Goal: Navigation & Orientation: Understand site structure

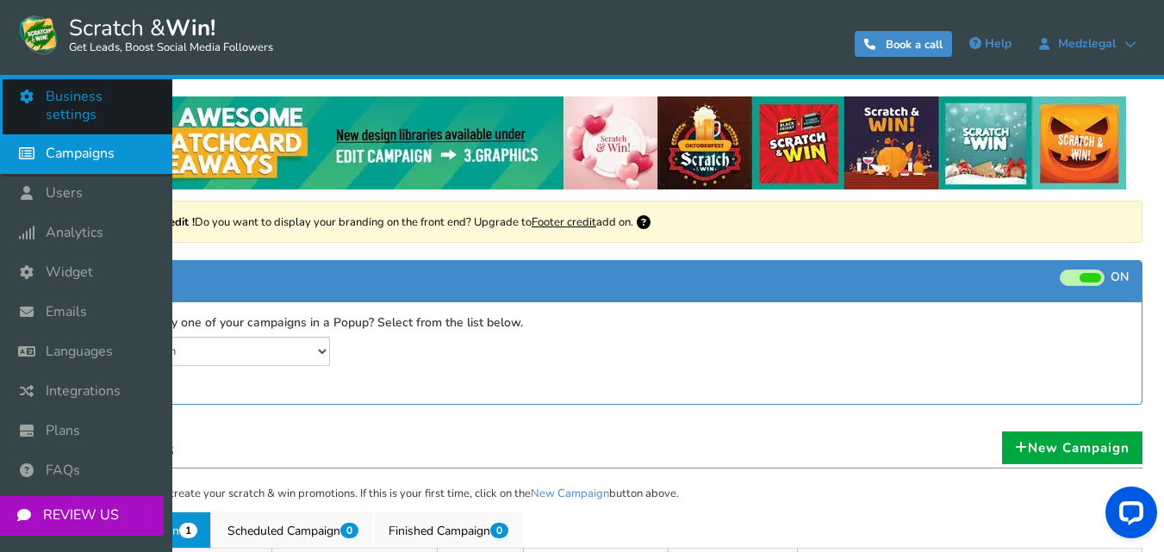
click at [66, 92] on span "Business settings" at bounding box center [100, 106] width 109 height 36
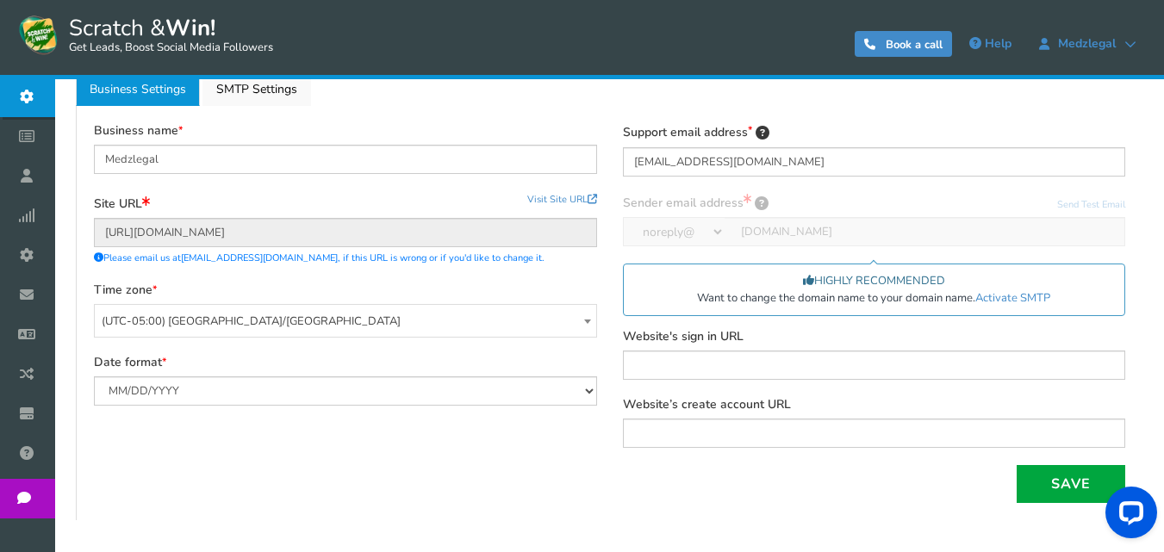
scroll to position [172, 0]
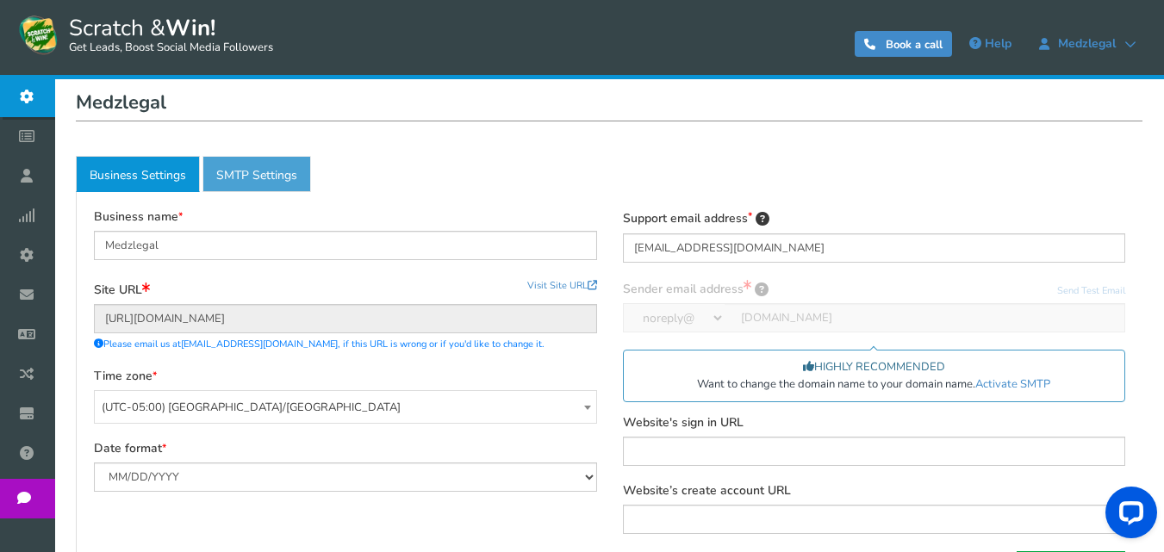
click at [241, 166] on link "Active SMTP Settings" at bounding box center [256, 174] width 109 height 36
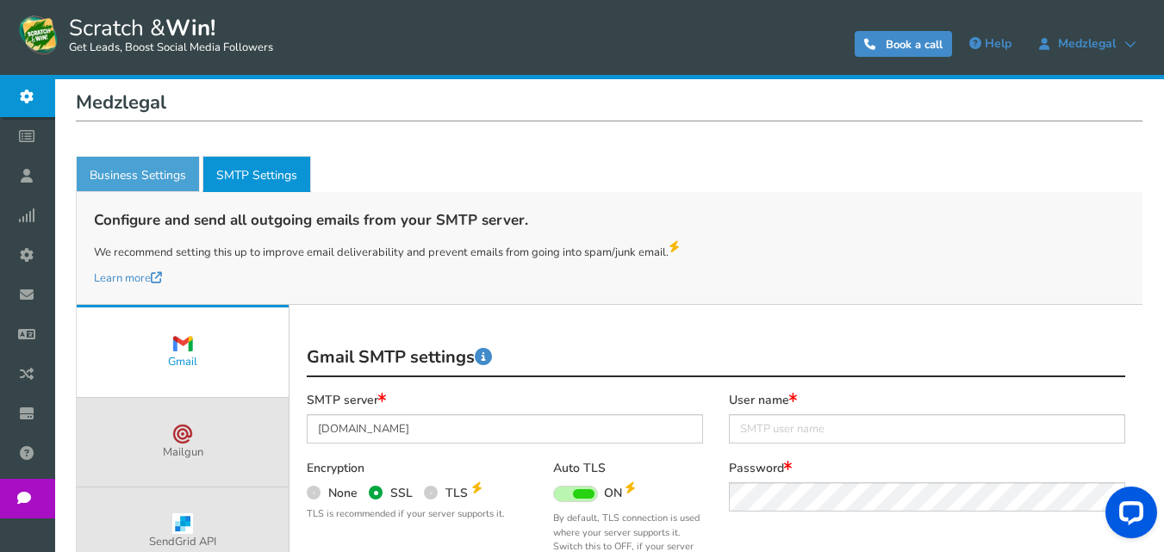
click at [151, 180] on link "Business Settings" at bounding box center [138, 174] width 124 height 36
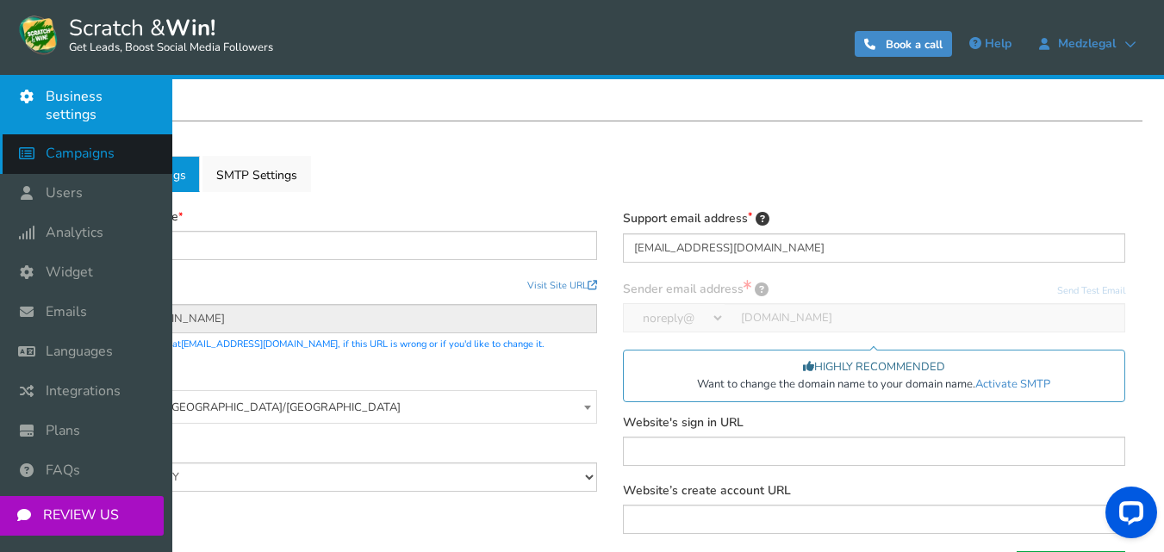
click at [46, 140] on icon at bounding box center [31, 153] width 33 height 38
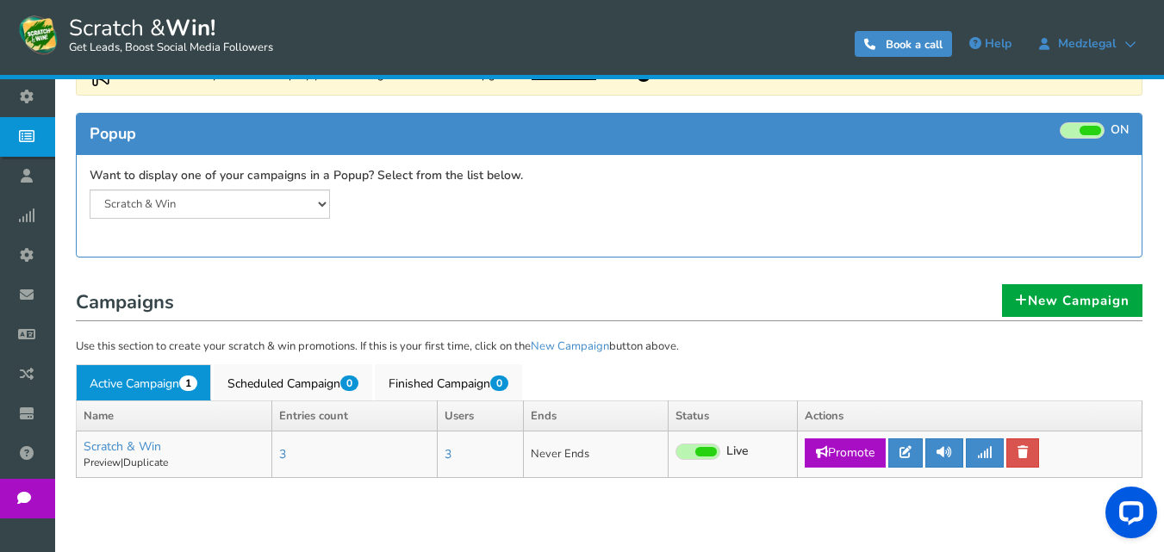
scroll to position [204, 0]
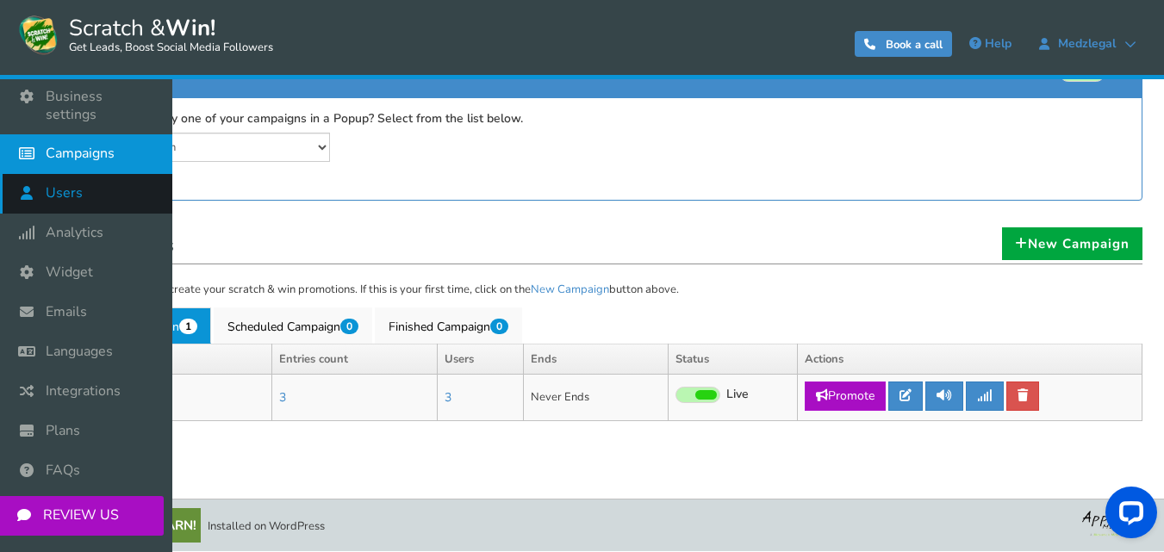
click at [54, 184] on span "Users" at bounding box center [64, 193] width 37 height 18
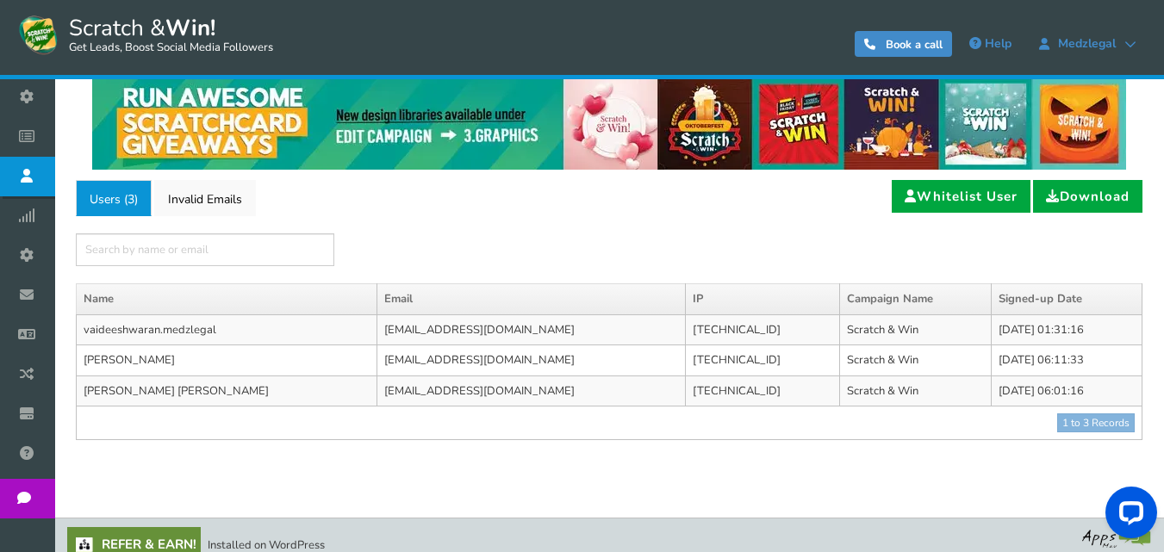
scroll to position [39, 0]
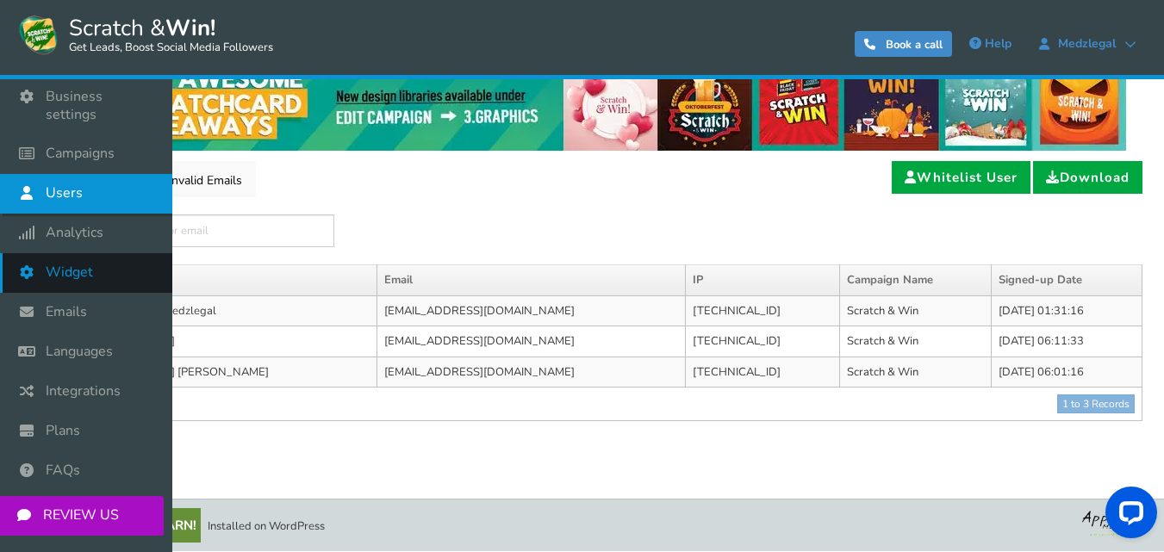
click at [78, 265] on link "Widget" at bounding box center [86, 273] width 172 height 40
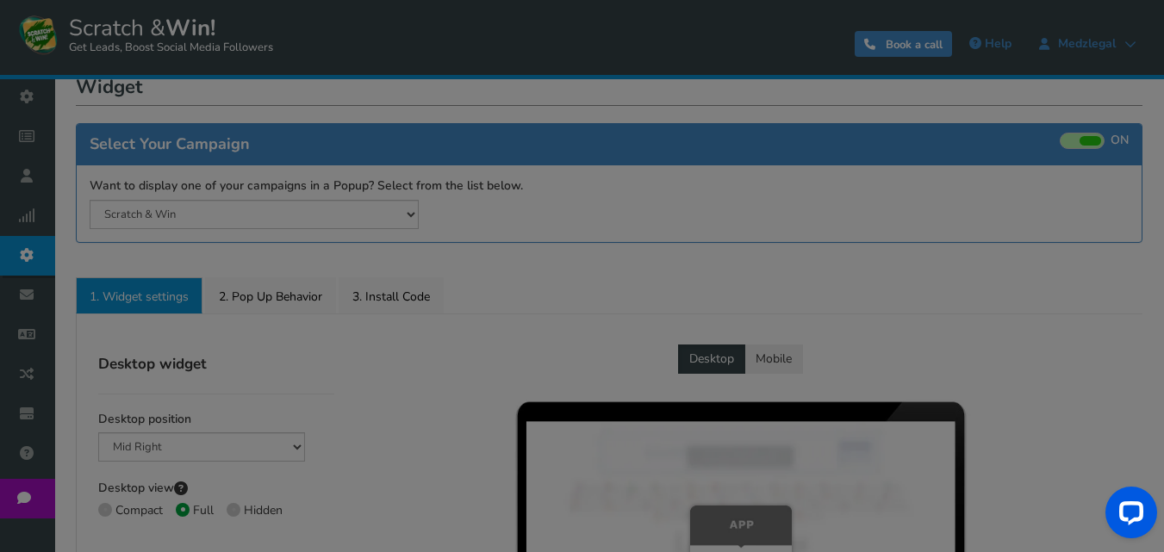
radio input "true"
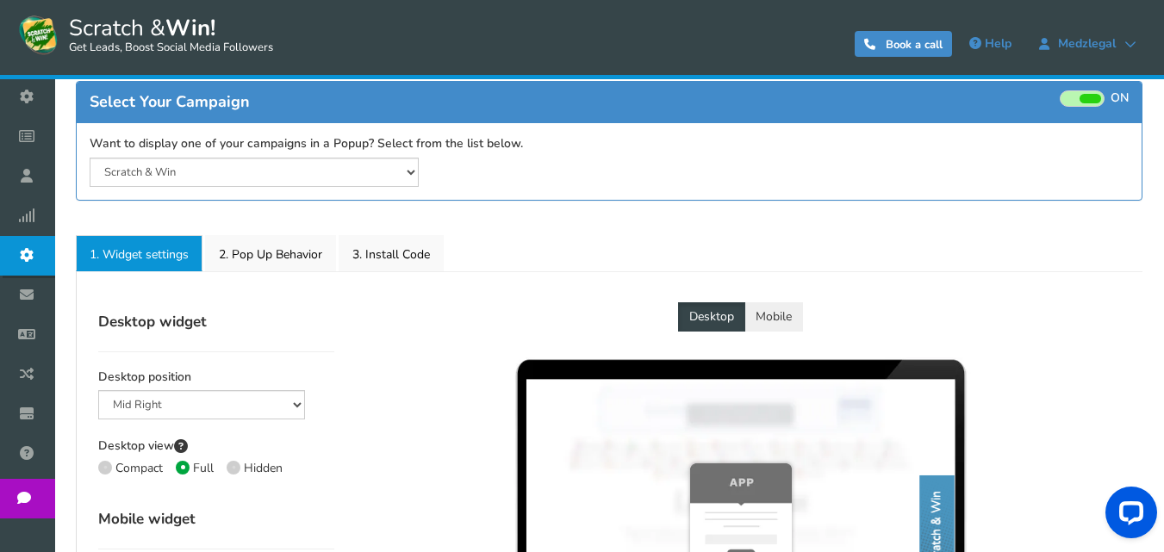
scroll to position [258, 0]
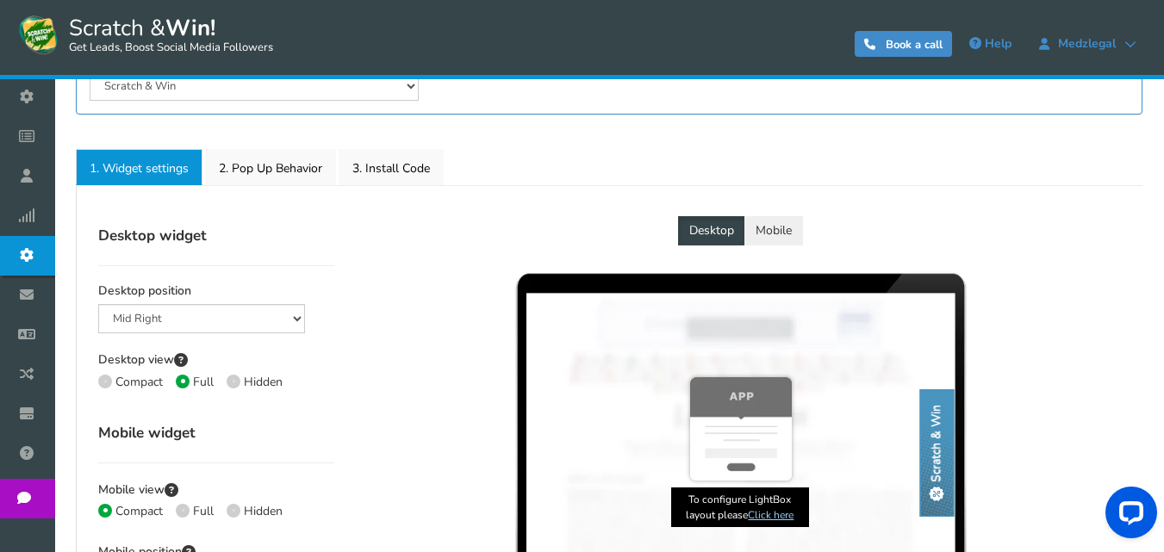
click at [776, 239] on button "Mobile" at bounding box center [773, 230] width 59 height 29
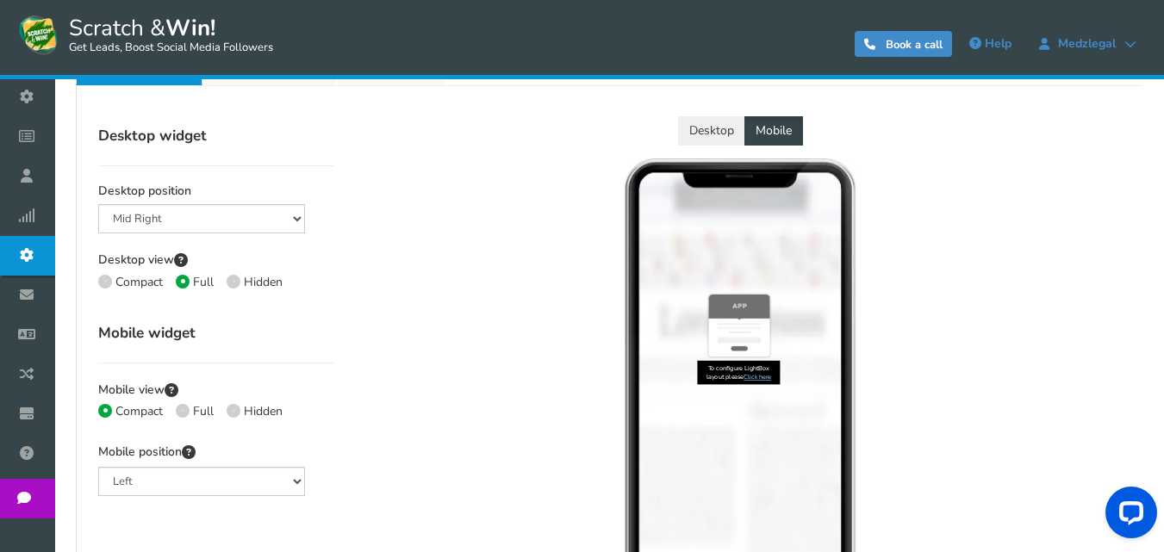
scroll to position [345, 0]
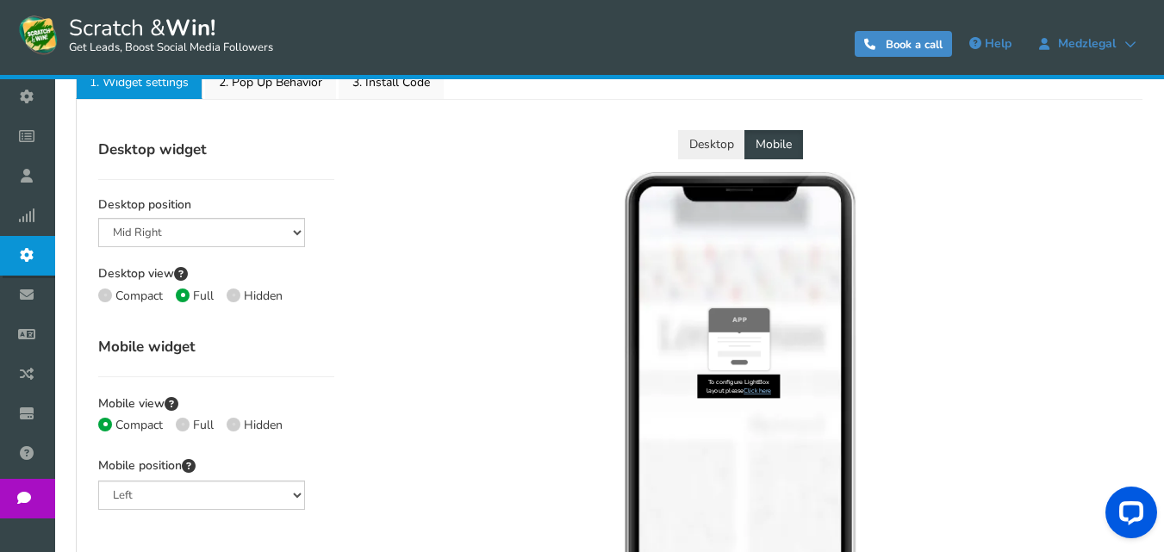
click at [715, 143] on button "Desktop" at bounding box center [711, 144] width 67 height 29
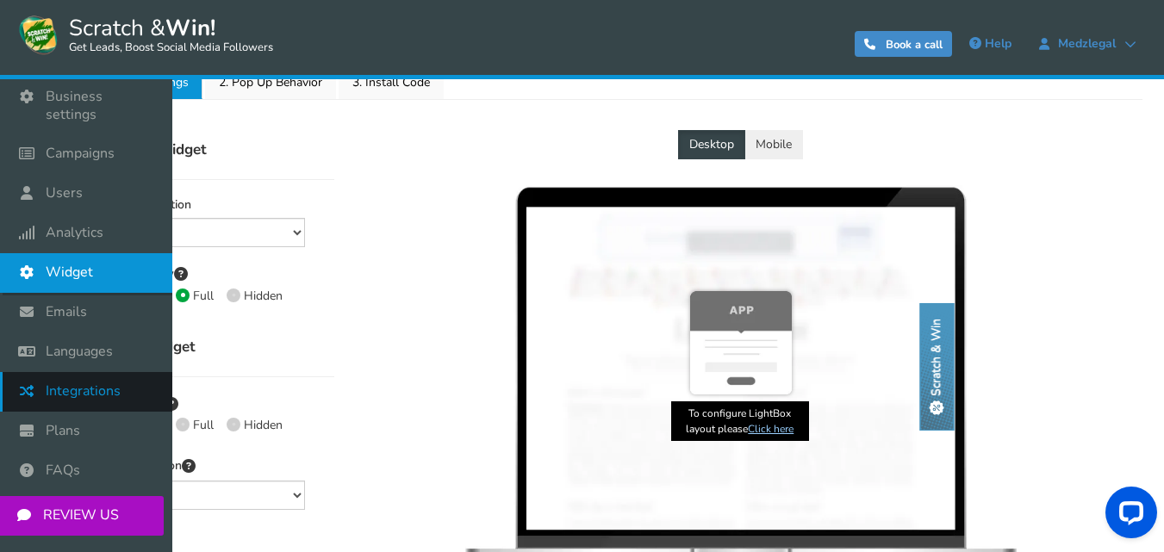
click at [92, 372] on link "Integrations" at bounding box center [86, 392] width 172 height 40
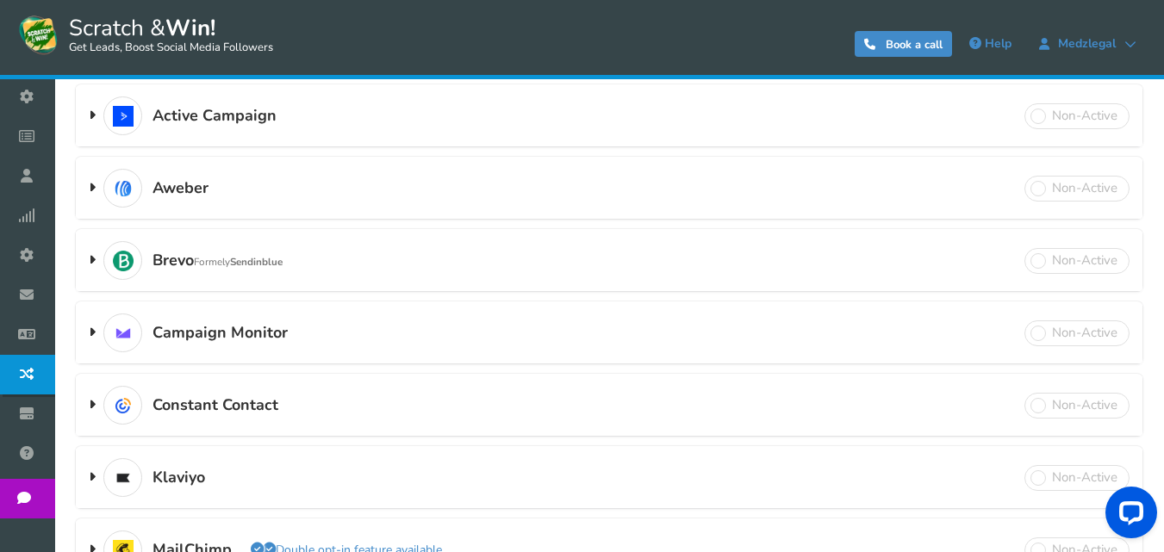
scroll to position [172, 0]
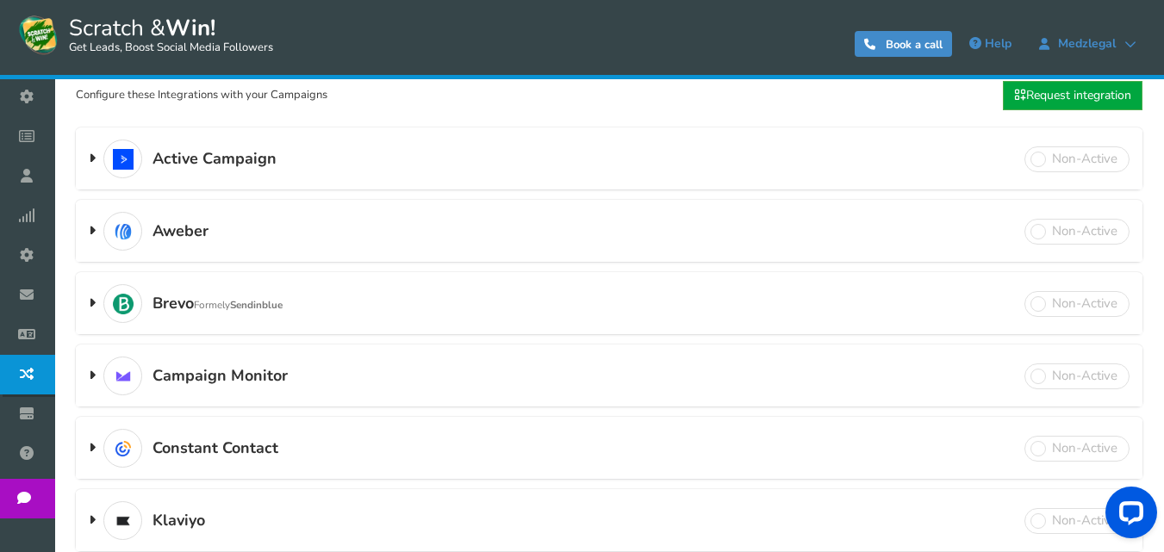
click at [437, 139] on h3 "Active Campaign Double opt-in feature available" at bounding box center [609, 159] width 1066 height 60
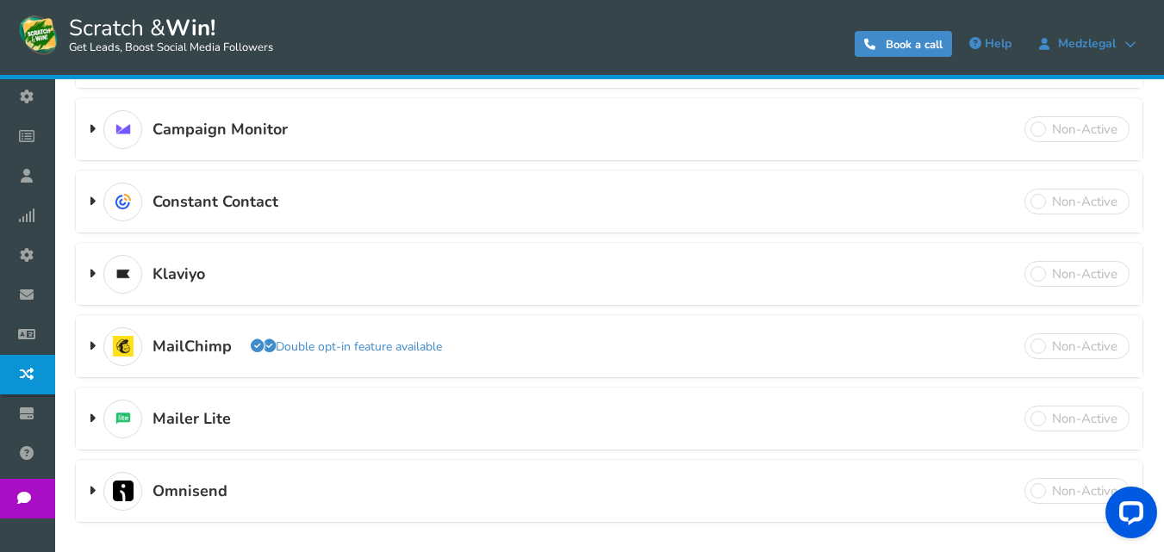
scroll to position [689, 0]
click at [451, 121] on h3 "Campaign Monitor Double opt-in feature available" at bounding box center [609, 128] width 1066 height 60
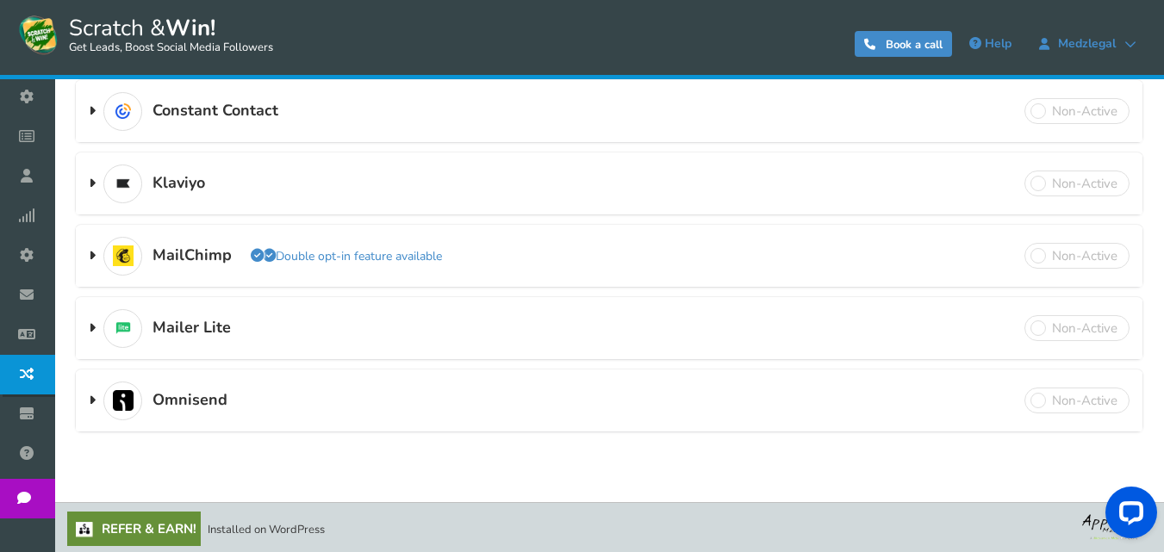
scroll to position [607, 0]
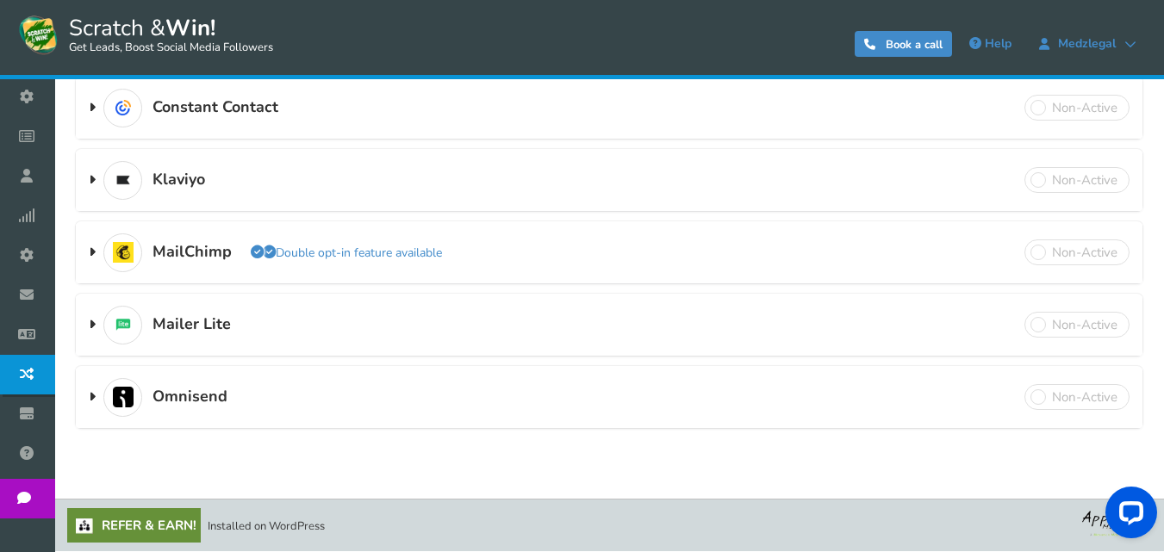
click at [510, 252] on h3 "MailChimp Double opt-in feature available" at bounding box center [609, 253] width 1066 height 60
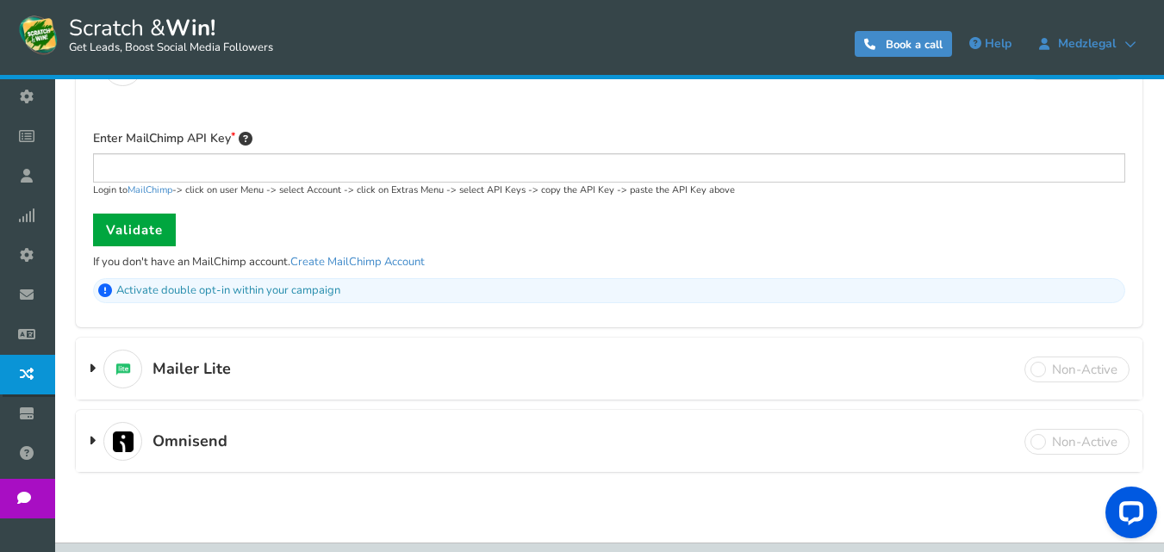
scroll to position [743, 0]
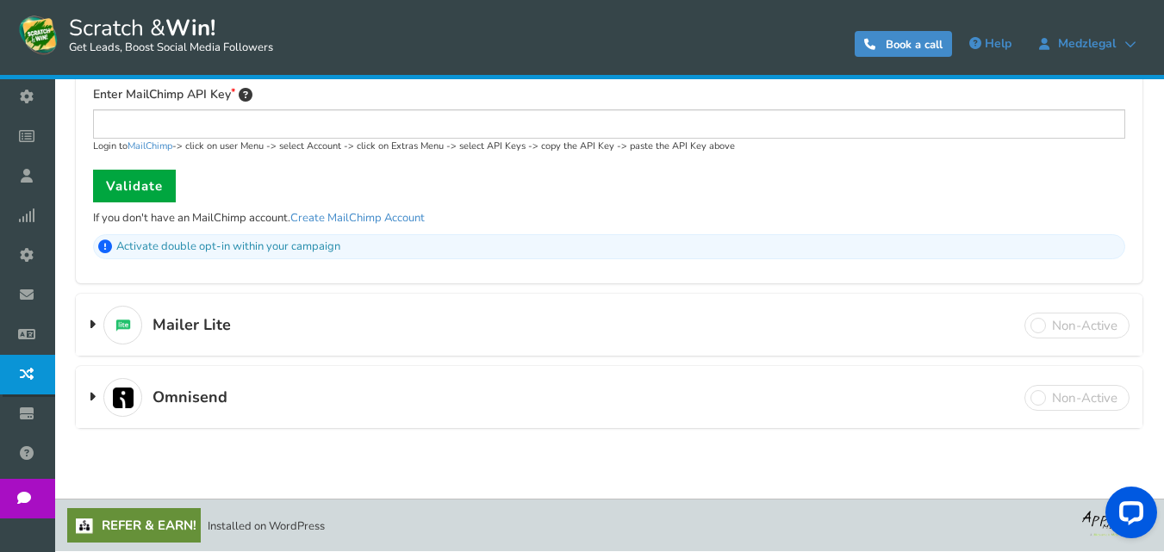
click at [478, 380] on h3 "Omnisend Double opt-in feature available" at bounding box center [609, 398] width 1066 height 60
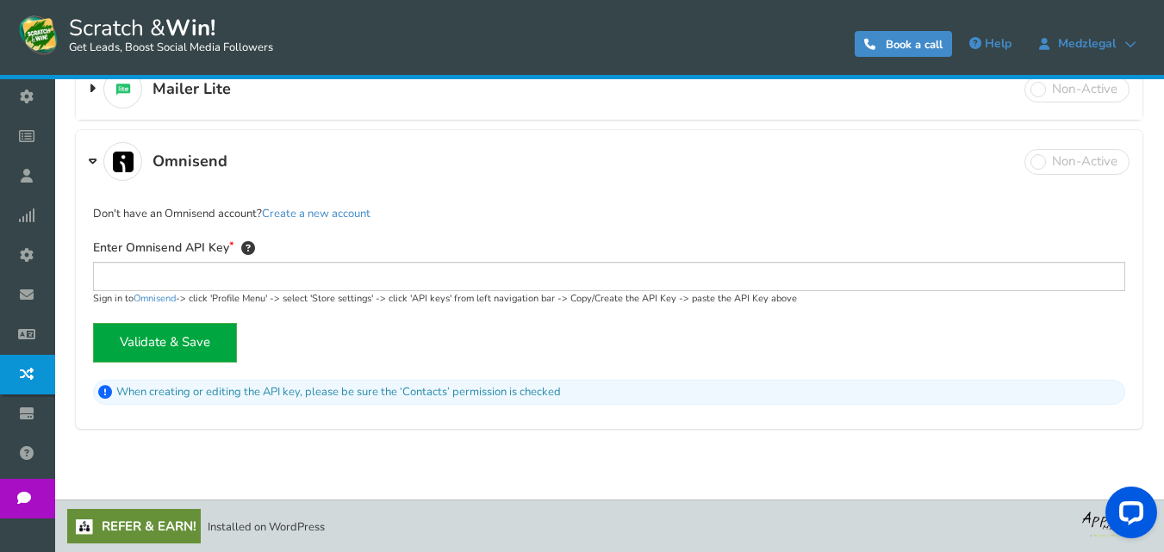
scroll to position [749, 0]
